Goal: Navigation & Orientation: Understand site structure

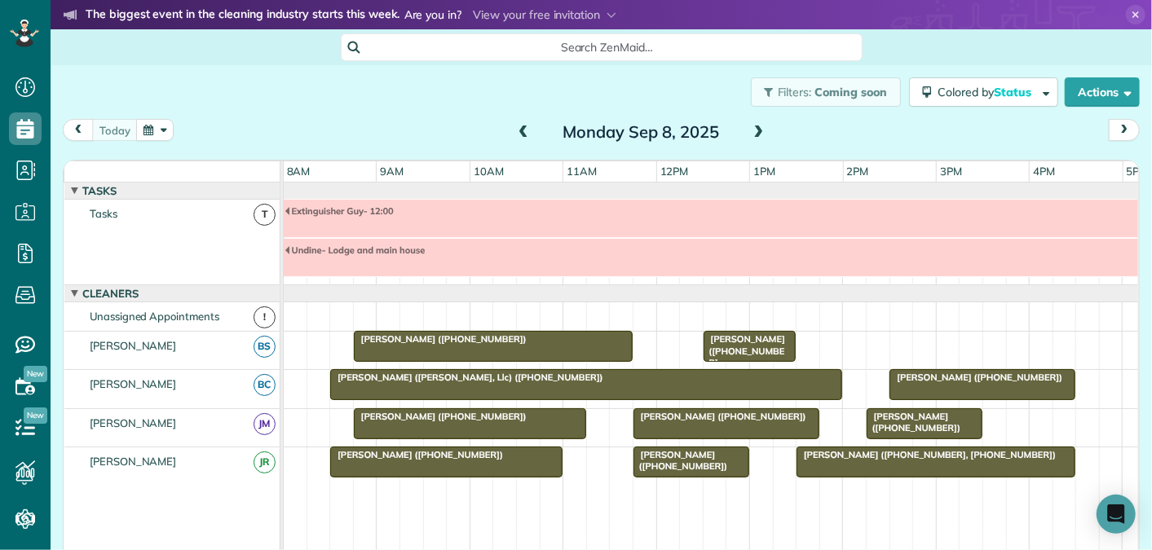
scroll to position [7, 7]
click at [387, 106] on div "Filters: Coming soon Colored by Status Color by Cleaner Color by Team Color by …" at bounding box center [602, 92] width 1102 height 54
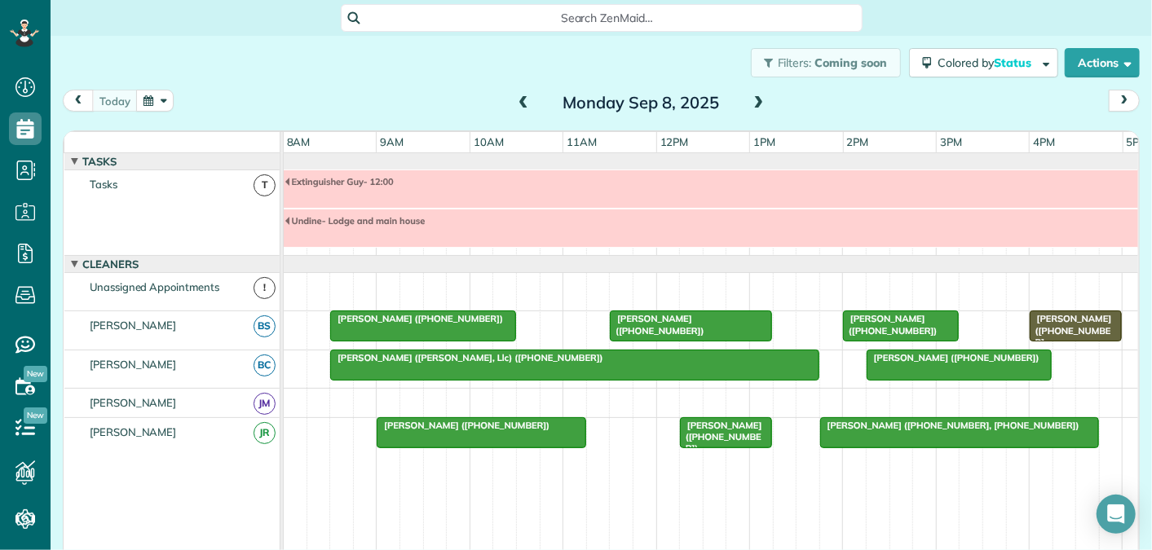
click at [756, 101] on span at bounding box center [759, 103] width 18 height 15
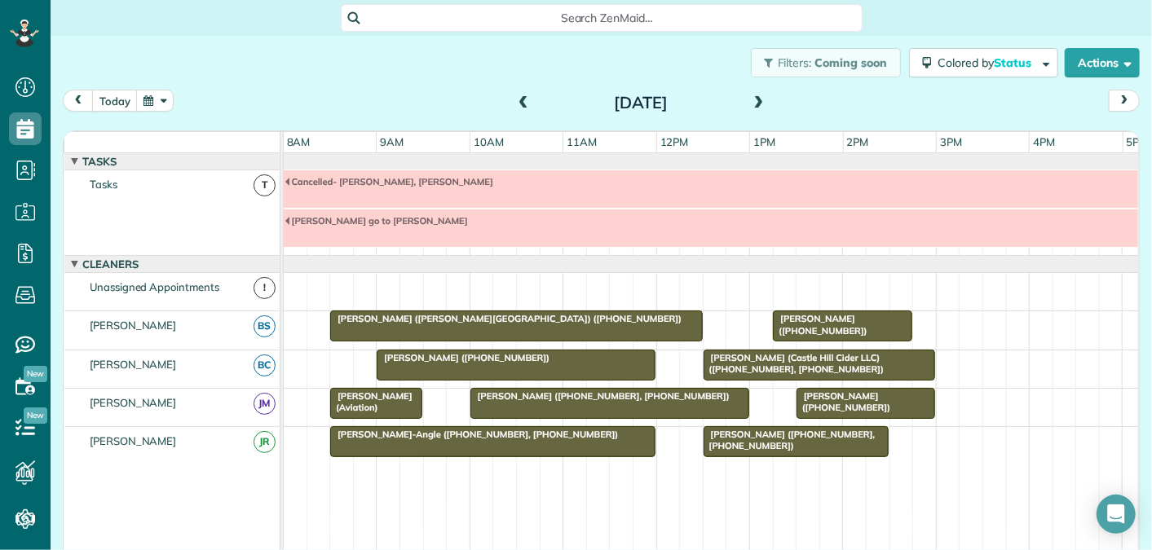
click at [757, 101] on span at bounding box center [759, 103] width 18 height 15
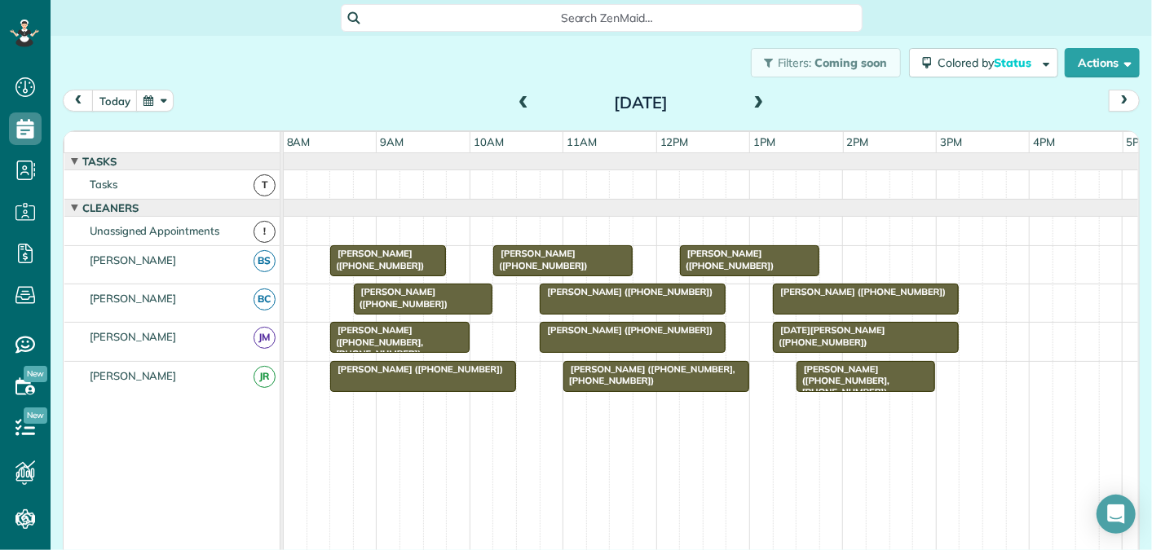
click at [757, 102] on span at bounding box center [759, 103] width 18 height 15
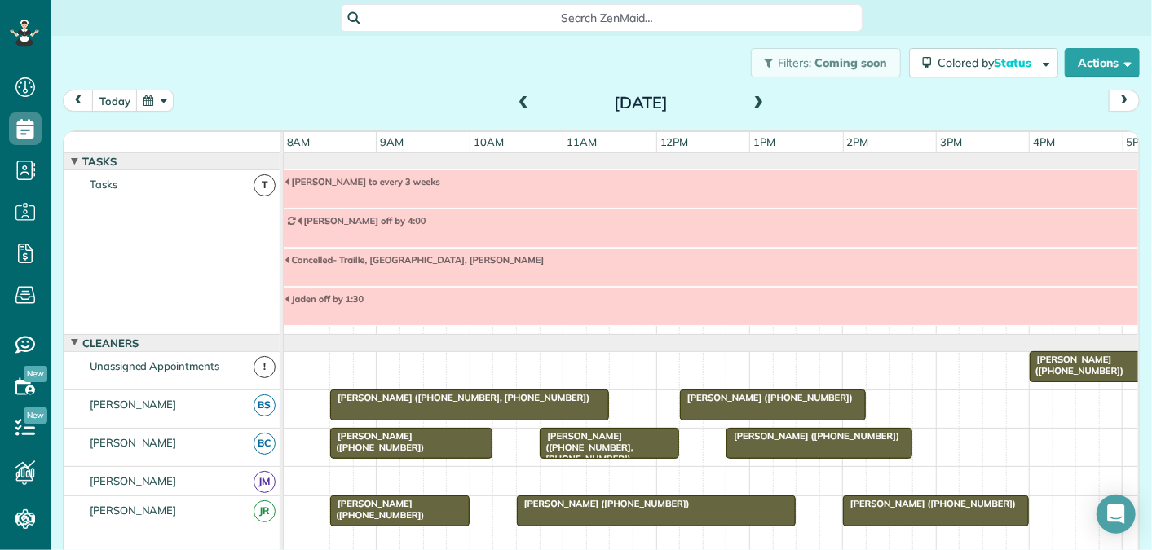
click at [754, 99] on span at bounding box center [759, 103] width 18 height 15
